Goal: Task Accomplishment & Management: Manage account settings

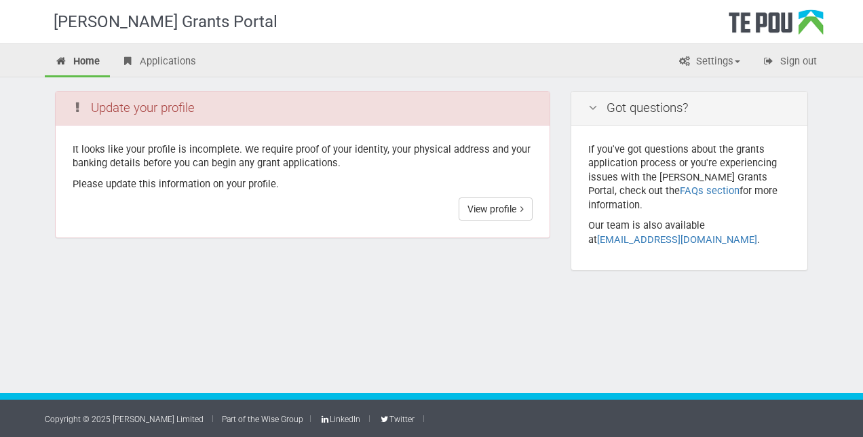
click at [251, 109] on div "Update your profile" at bounding box center [303, 109] width 494 height 34
click at [500, 206] on link "View profile" at bounding box center [496, 209] width 74 height 23
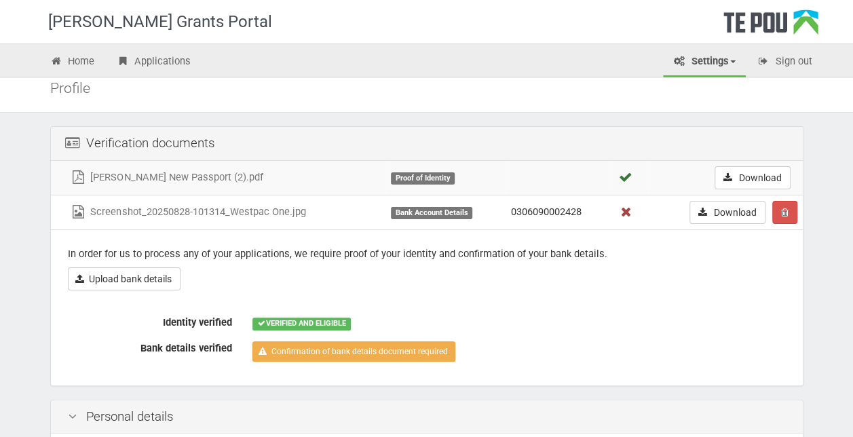
scroll to position [39, 0]
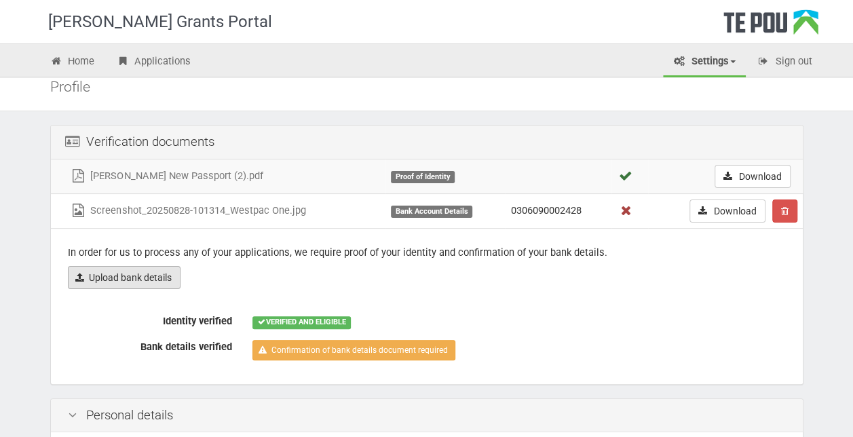
click at [138, 276] on link "Upload bank details" at bounding box center [124, 277] width 113 height 23
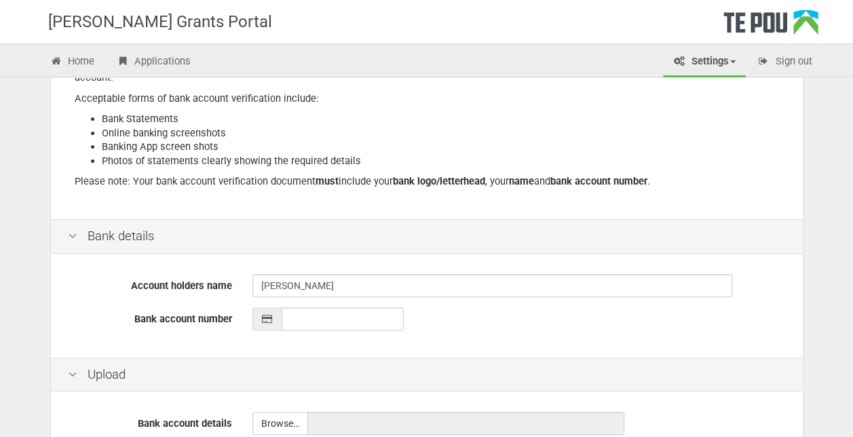
scroll to position [202, 0]
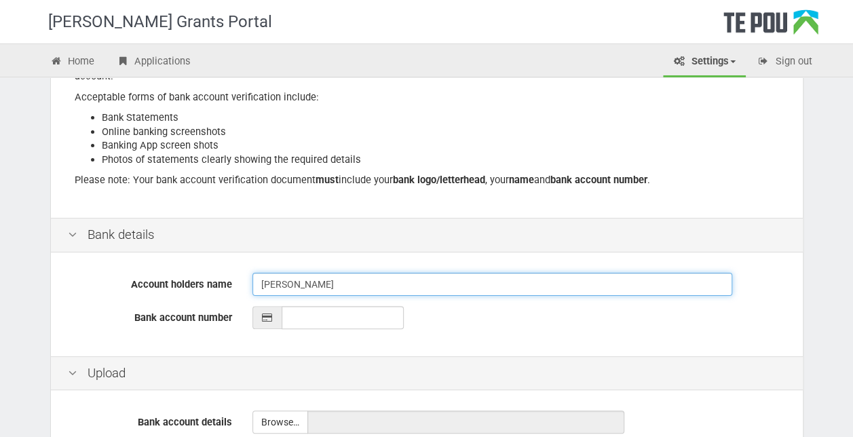
click at [327, 282] on input "Shirley Jellie" at bounding box center [493, 284] width 480 height 23
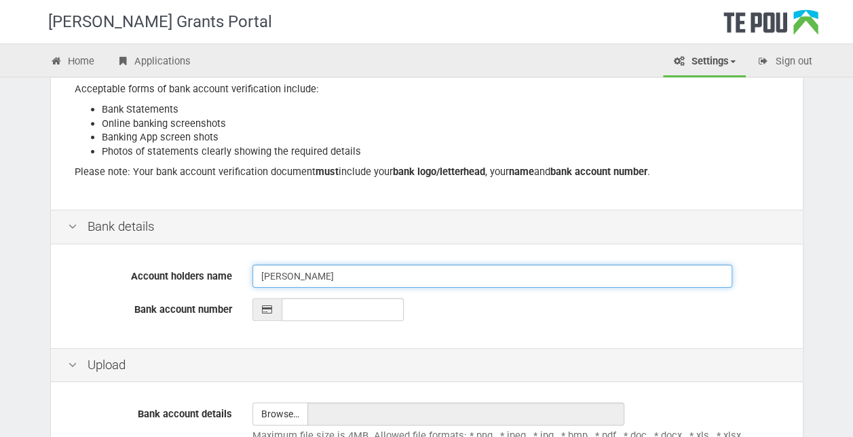
scroll to position [212, 0]
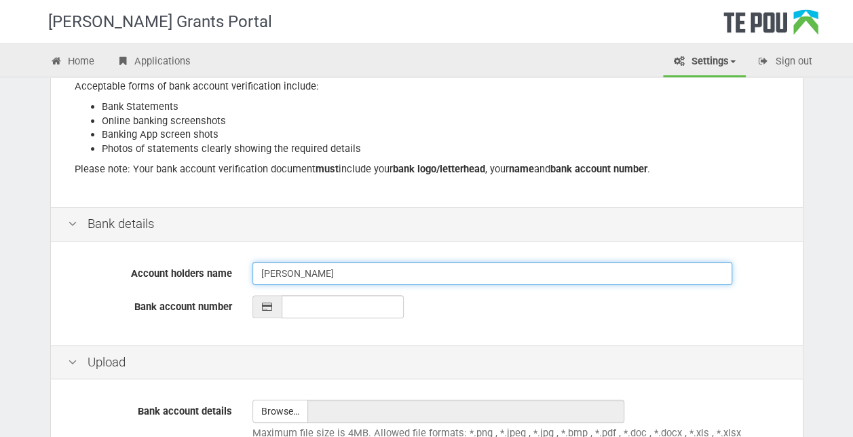
type input "[PERSON_NAME]"
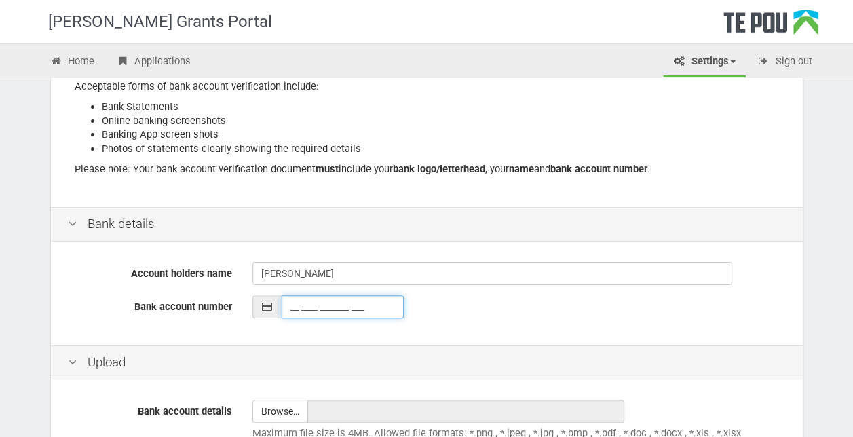
click at [324, 303] on input "__-____-_______-___" at bounding box center [343, 306] width 122 height 23
type input "03-0609-0002428-000"
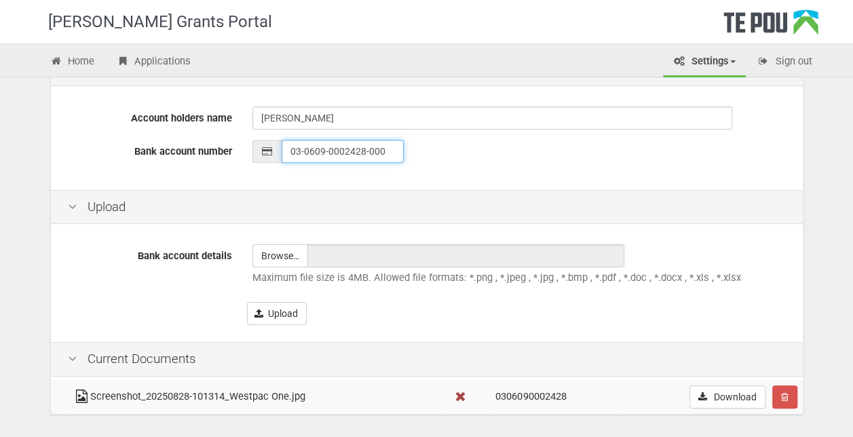
scroll to position [369, 0]
click at [282, 259] on input "file" at bounding box center [280, 255] width 54 height 22
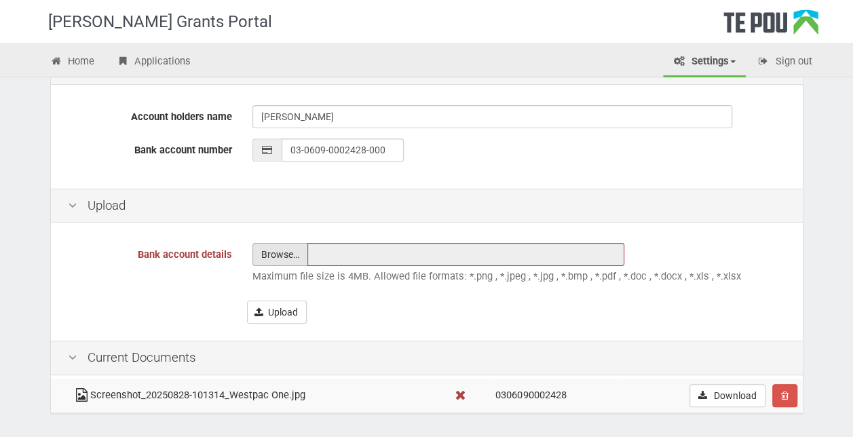
type input "C:\fakepath\Westpac Account Details - Shirley Valakvi Jellie.pdf"
type input "Westpac Account Details - [PERSON_NAME].pdf"
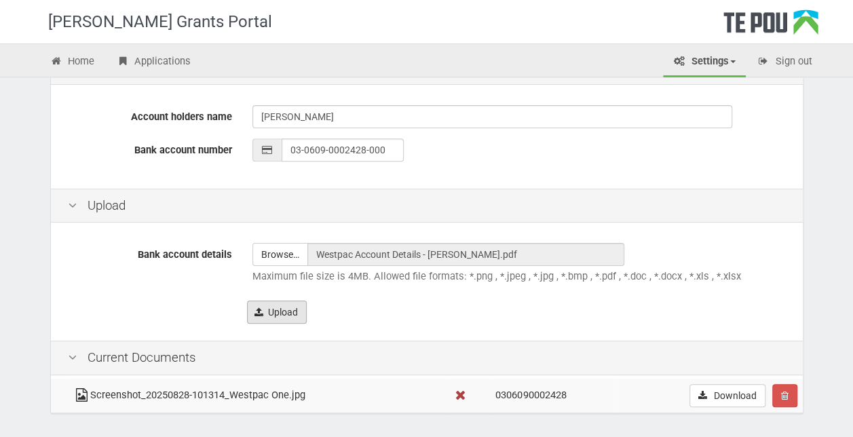
click at [277, 312] on button "Upload" at bounding box center [277, 312] width 60 height 23
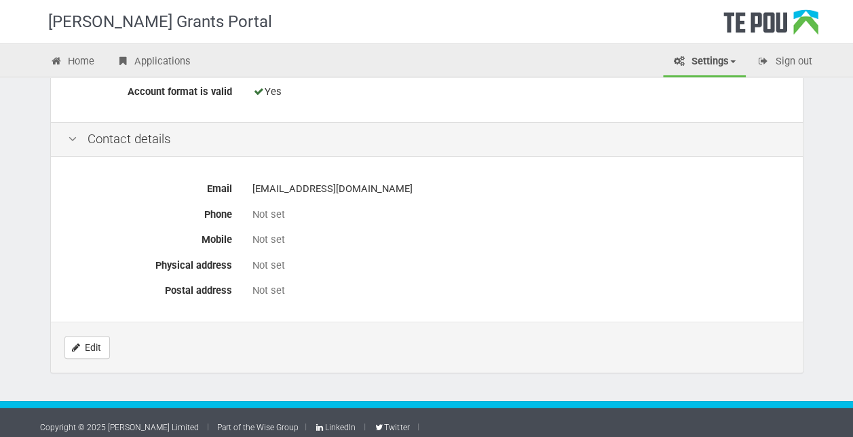
scroll to position [665, 0]
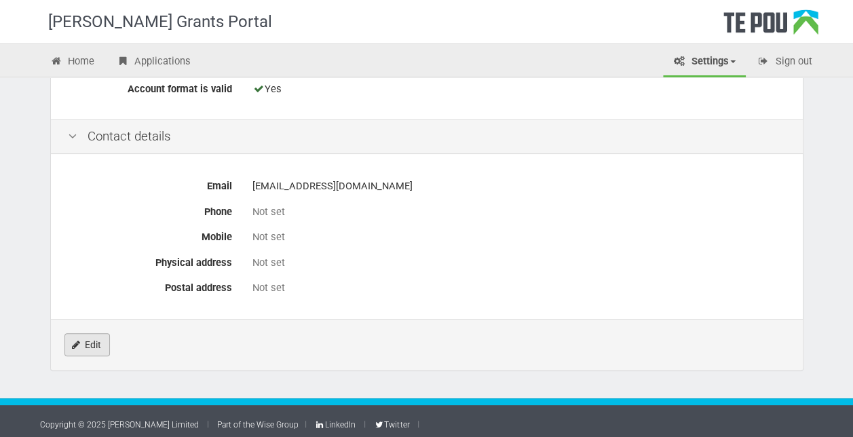
click at [88, 337] on link "Edit" at bounding box center [86, 344] width 45 height 23
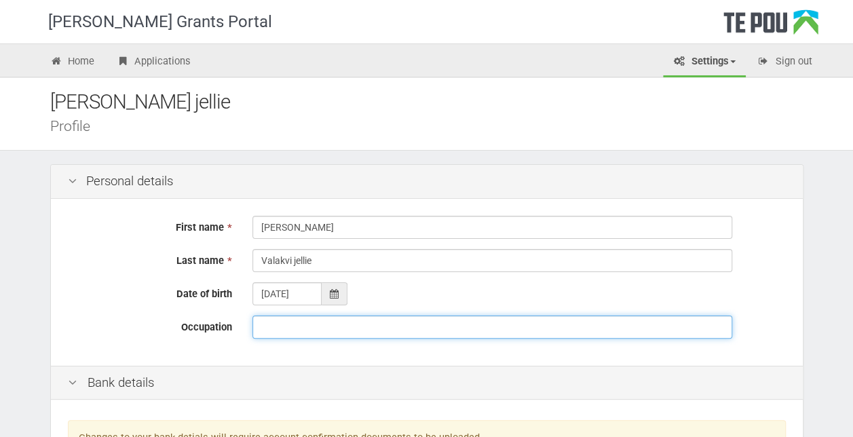
click at [283, 322] on input "Occupation" at bounding box center [493, 327] width 480 height 23
type input "N"
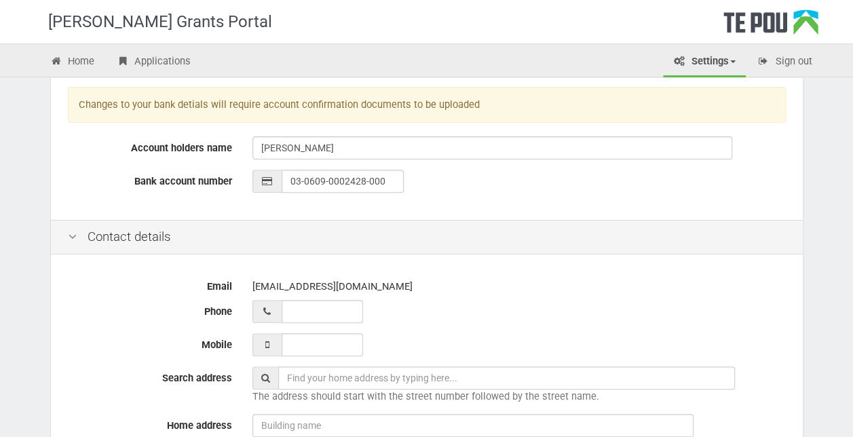
scroll to position [335, 0]
type input "Registered Nurse (NESP) Kapiti Community Mental Health"
click at [307, 332] on input "___ ___ _____" at bounding box center [322, 343] width 81 height 23
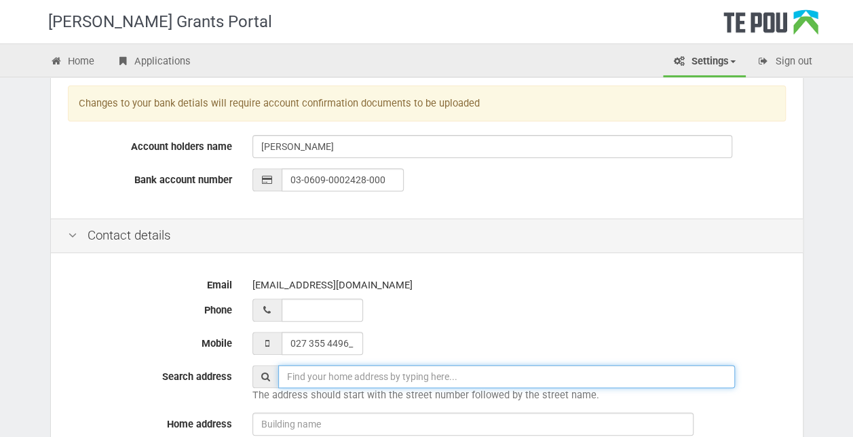
type input "027 355 4496"
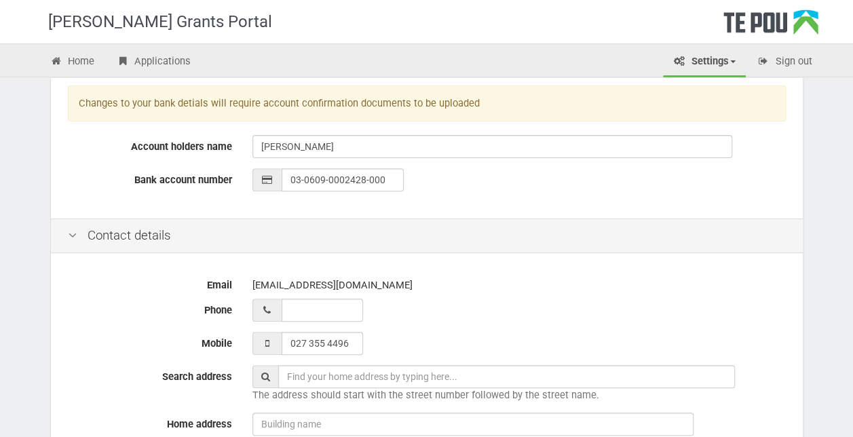
click at [409, 365] on input "text" at bounding box center [506, 376] width 457 height 23
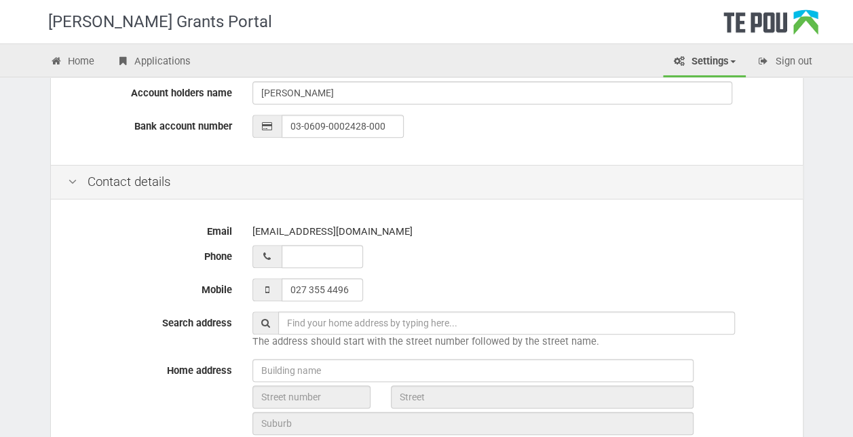
scroll to position [391, 0]
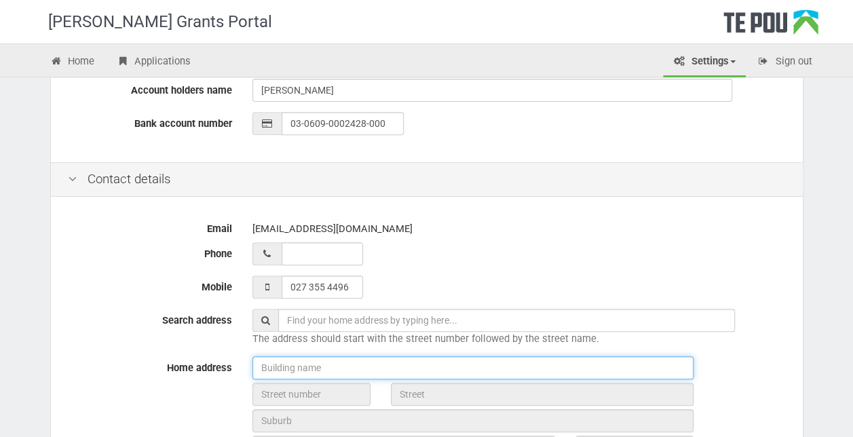
click at [335, 372] on input "text" at bounding box center [473, 367] width 441 height 23
type input "2"
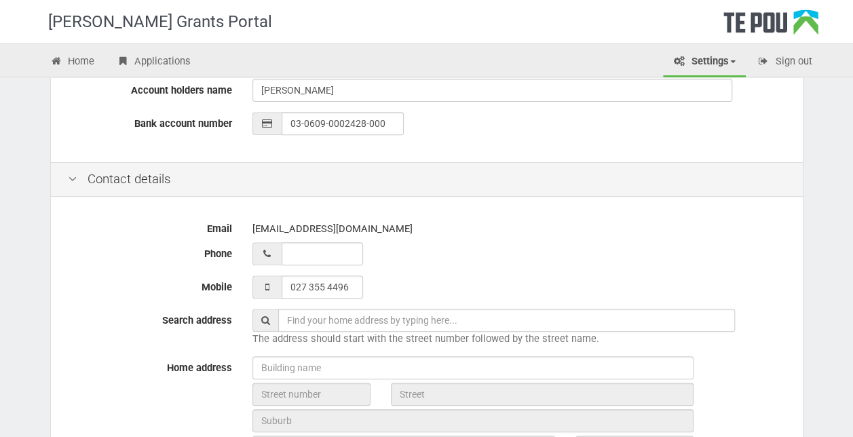
click at [268, 312] on span at bounding box center [266, 320] width 26 height 23
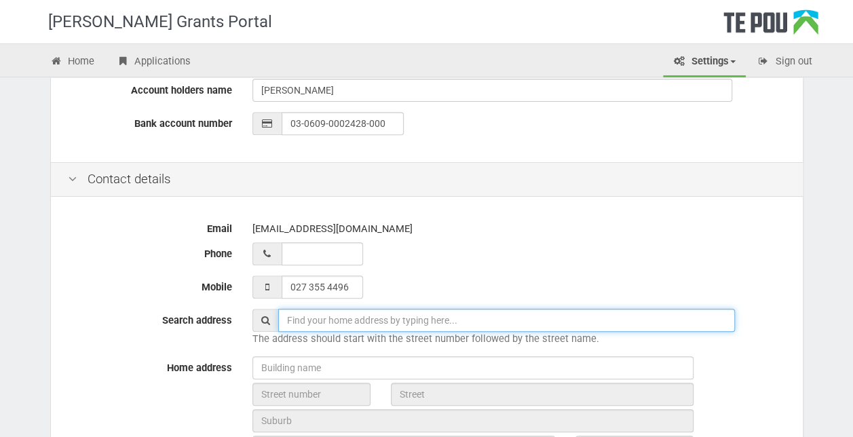
click at [383, 321] on input "text" at bounding box center [506, 320] width 457 height 23
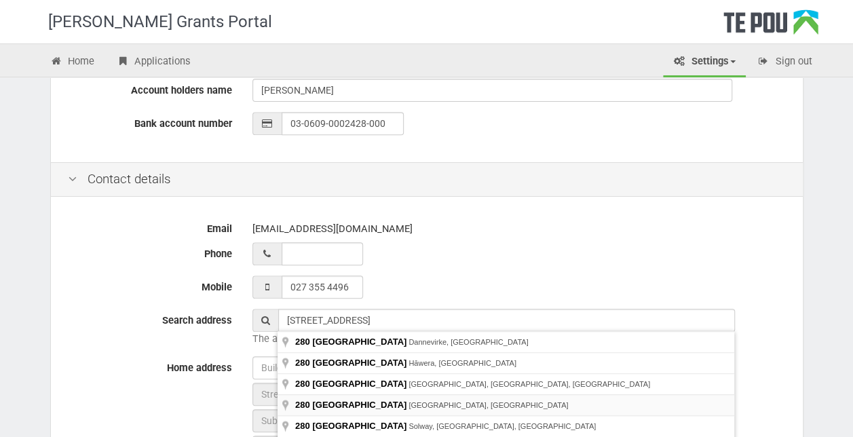
type input "280 High Street North, Carterton, New Zealand"
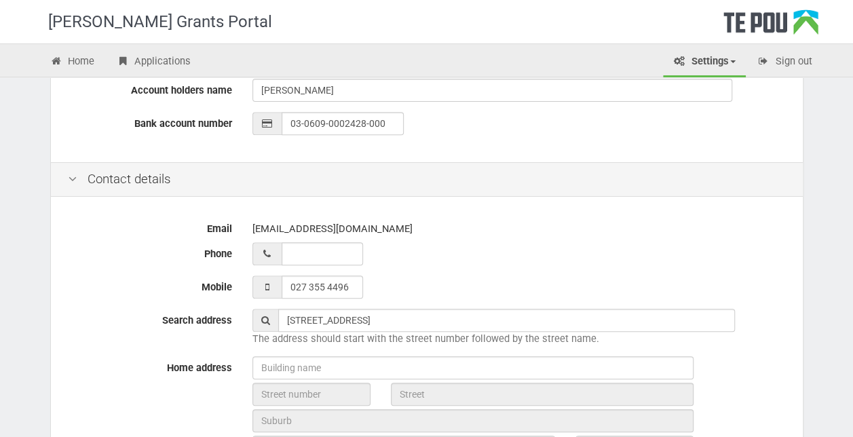
type input "280"
type input "High Street North"
type input "Carterton"
type input "5713"
type input "Wellington Region"
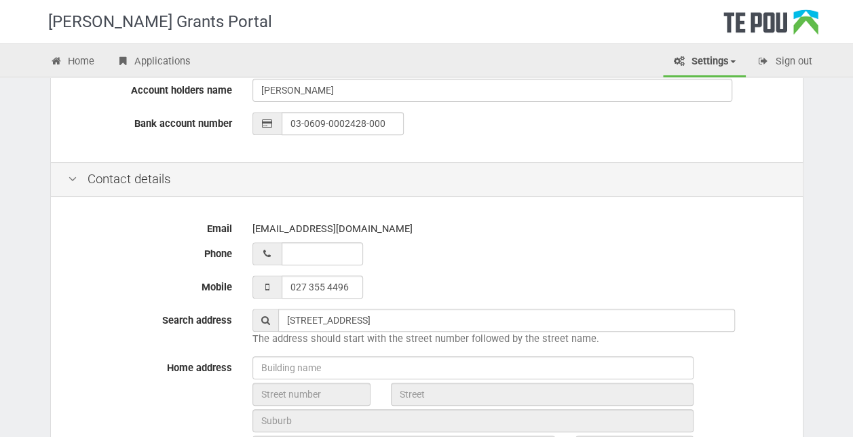
type input "New Zealand"
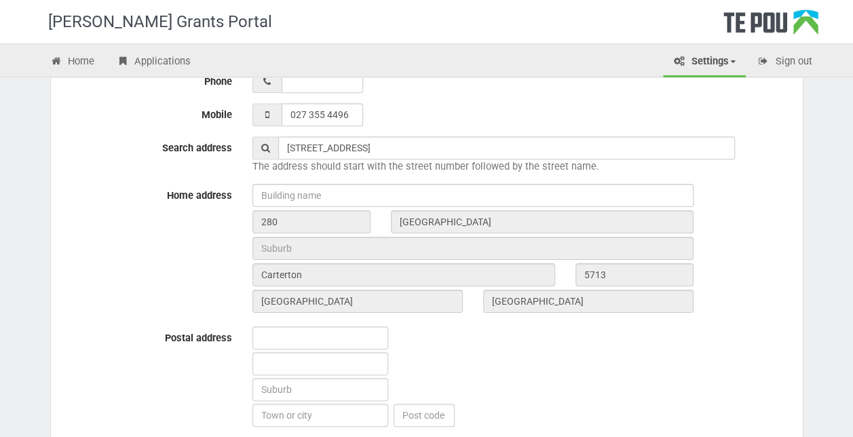
scroll to position [564, 0]
click at [291, 341] on input "text" at bounding box center [321, 337] width 136 height 23
type input "[STREET_ADDRESS]"
click at [300, 416] on input "text" at bounding box center [321, 414] width 136 height 23
type input "Carterton"
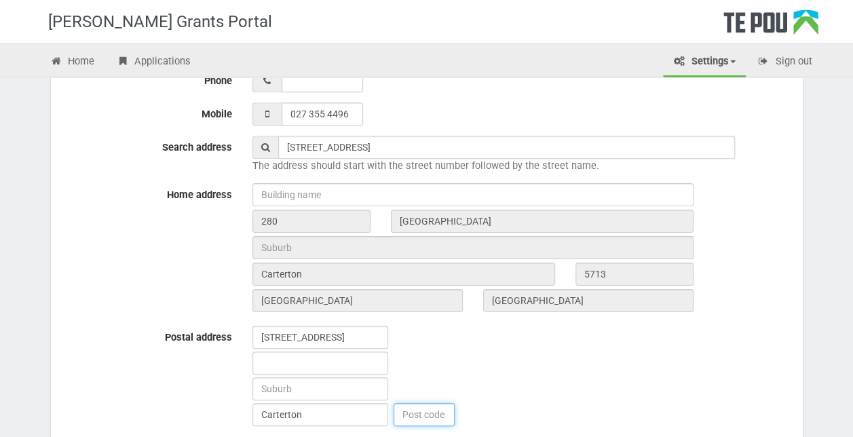
click at [415, 414] on input "text" at bounding box center [424, 414] width 61 height 23
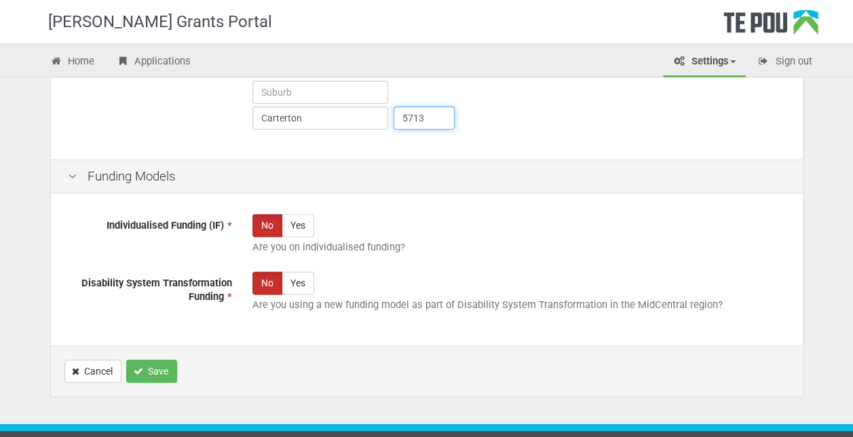
scroll to position [863, 0]
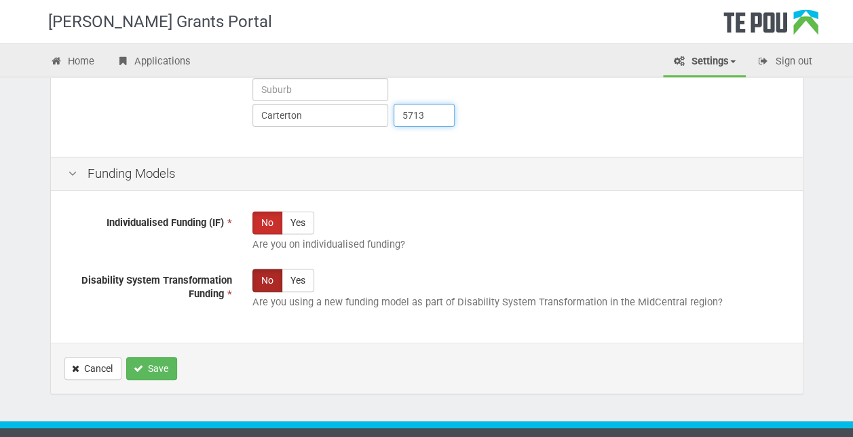
type input "5713"
click at [267, 280] on label "No" at bounding box center [268, 280] width 30 height 23
click at [307, 225] on label "Yes" at bounding box center [298, 222] width 33 height 23
radio input "true"
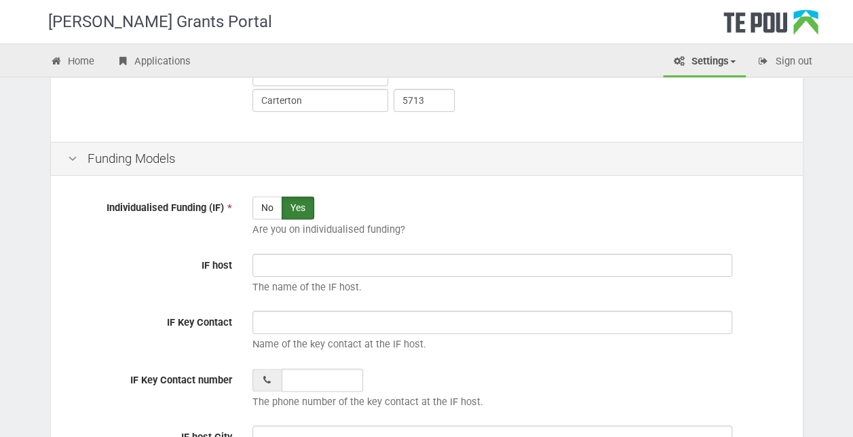
scroll to position [877, 0]
click at [263, 204] on label "No" at bounding box center [268, 209] width 30 height 23
radio input "true"
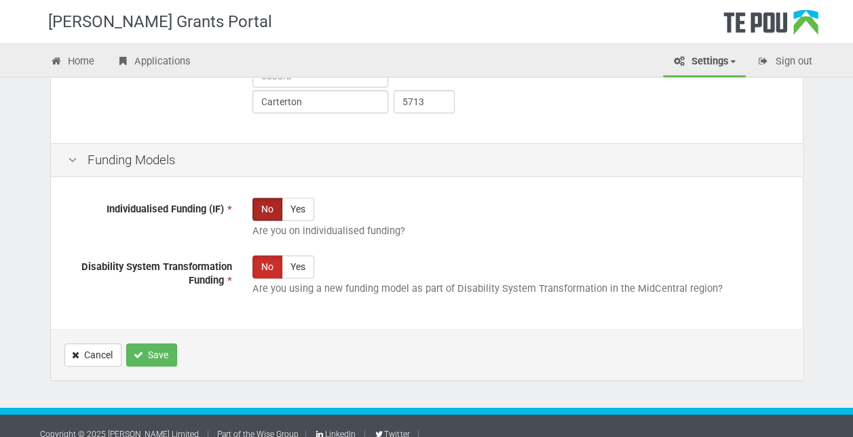
scroll to position [889, 0]
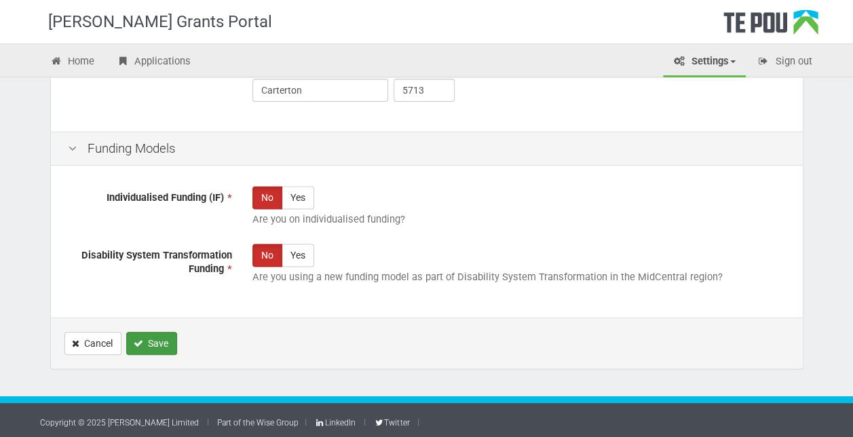
click at [155, 342] on button "Save" at bounding box center [151, 343] width 51 height 23
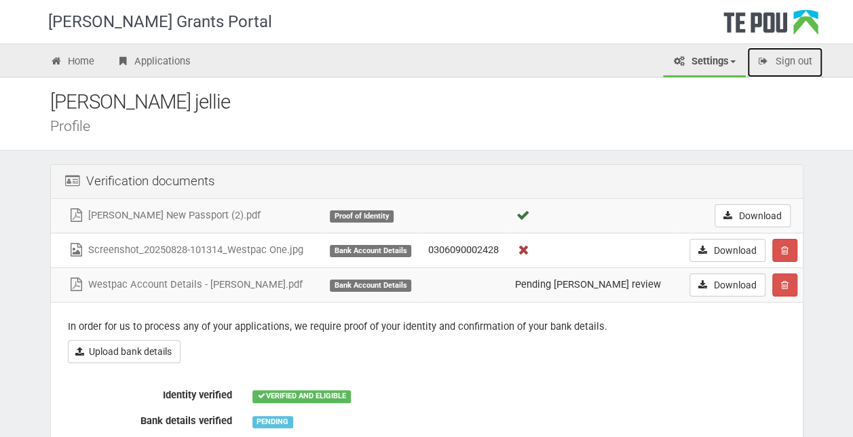
click at [796, 62] on link "Sign out" at bounding box center [784, 63] width 75 height 30
